Goal: Navigation & Orientation: Find specific page/section

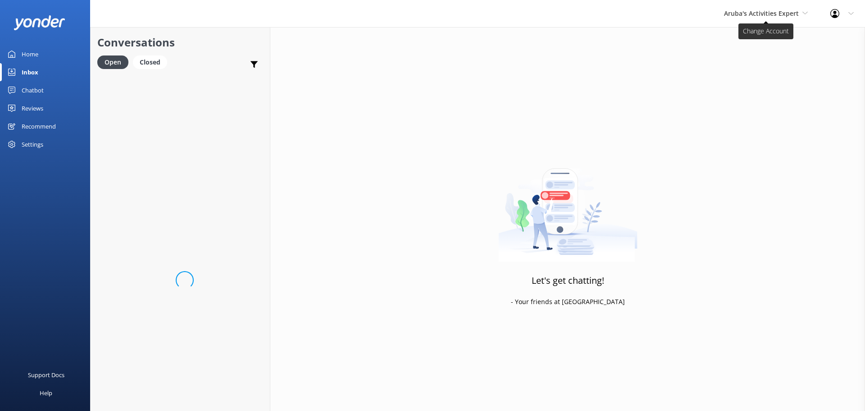
click at [767, 16] on span "Aruba's Activities Expert" at bounding box center [761, 13] width 75 height 9
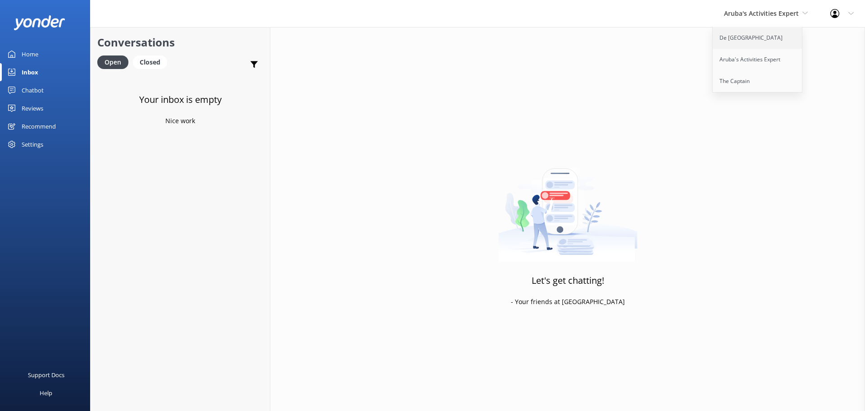
click at [764, 30] on link "De [GEOGRAPHIC_DATA]" at bounding box center [758, 38] width 90 height 22
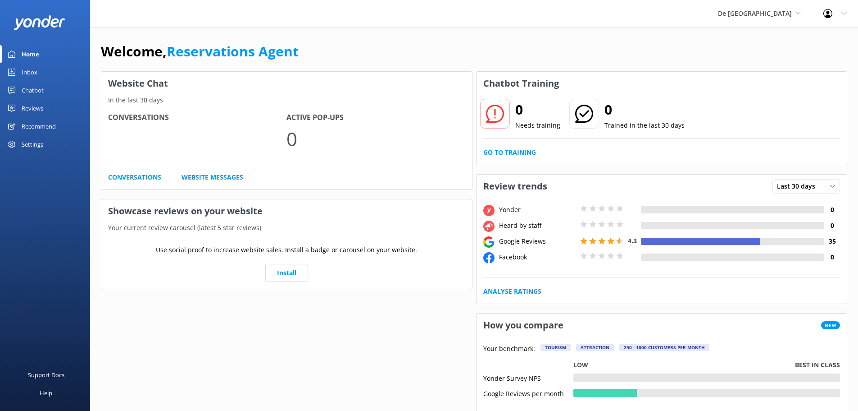
click at [20, 70] on link "Inbox" at bounding box center [45, 72] width 90 height 18
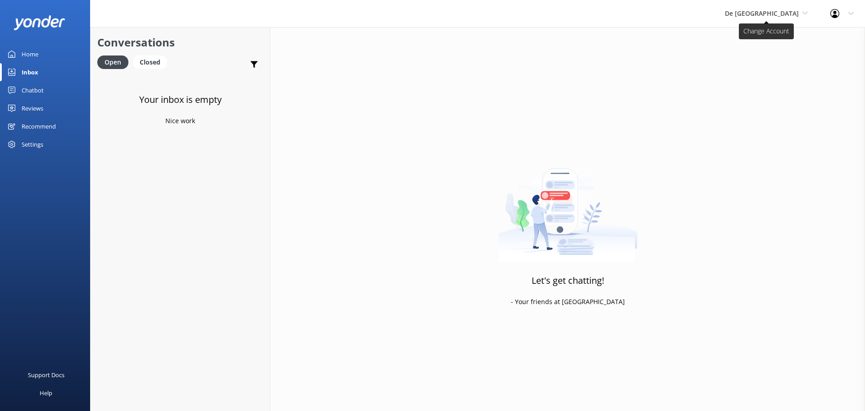
click at [769, 17] on span "De [GEOGRAPHIC_DATA]" at bounding box center [762, 13] width 74 height 9
click at [774, 56] on link "Aruba's Activities Expert" at bounding box center [759, 60] width 90 height 22
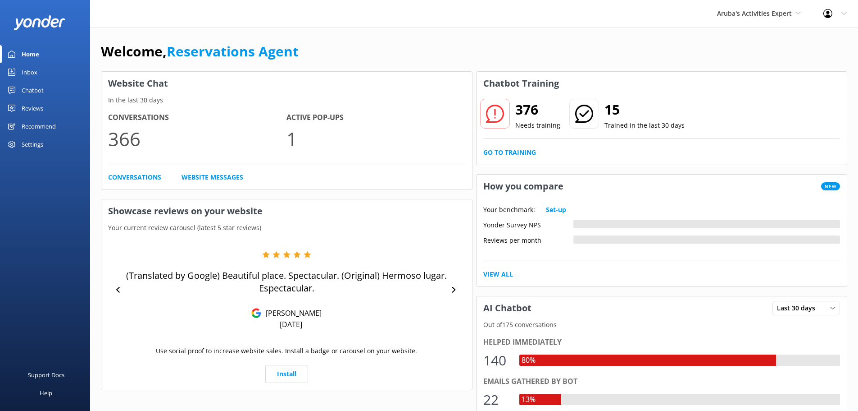
click at [37, 71] on div "Inbox" at bounding box center [30, 72] width 16 height 18
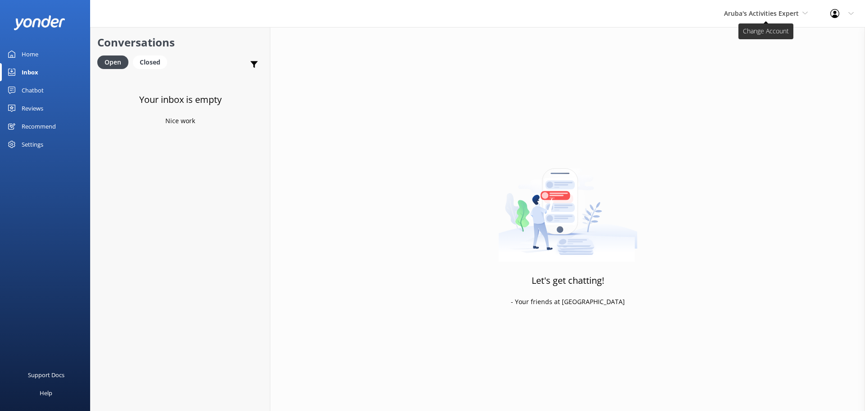
click at [763, 16] on span "Aruba's Activities Expert" at bounding box center [761, 13] width 75 height 9
click at [760, 53] on link "Aruba's Activities Expert" at bounding box center [758, 60] width 90 height 22
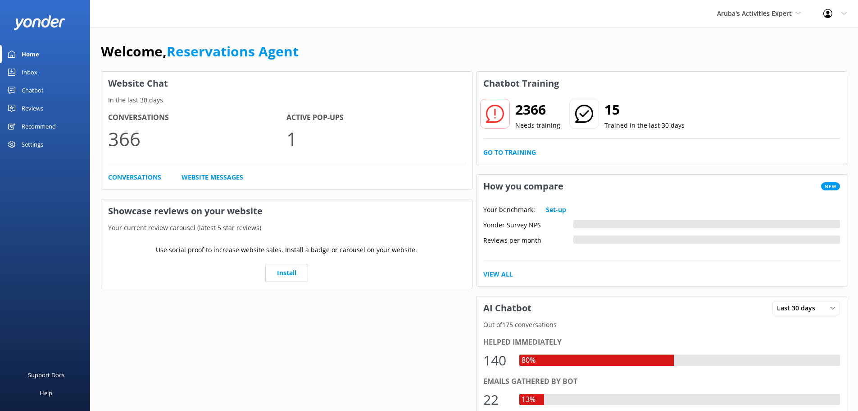
click at [20, 68] on link "Inbox" at bounding box center [45, 72] width 90 height 18
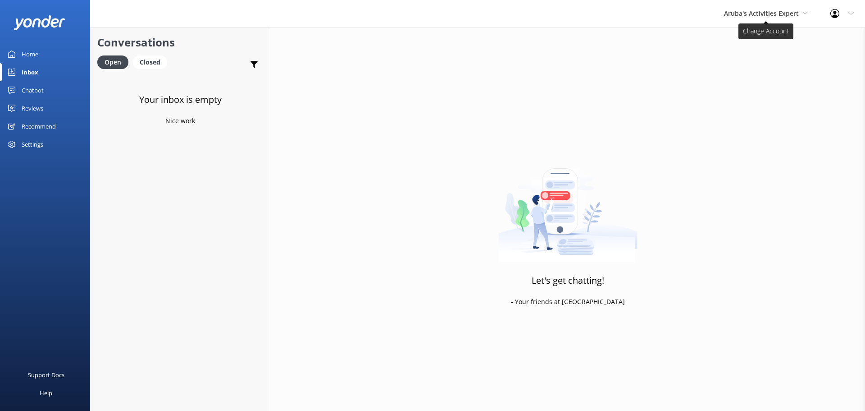
click at [767, 11] on span "Aruba's Activities Expert" at bounding box center [761, 13] width 75 height 9
click at [759, 71] on link "The Captain" at bounding box center [758, 81] width 90 height 22
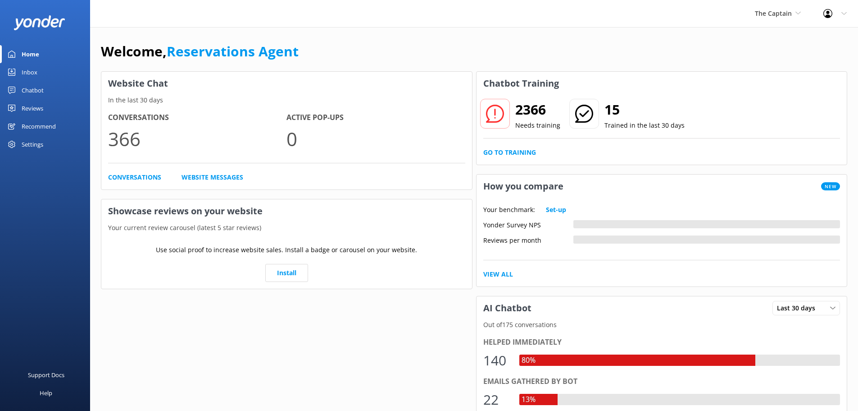
click at [39, 69] on link "Inbox" at bounding box center [45, 72] width 90 height 18
